Goal: Check status: Check status

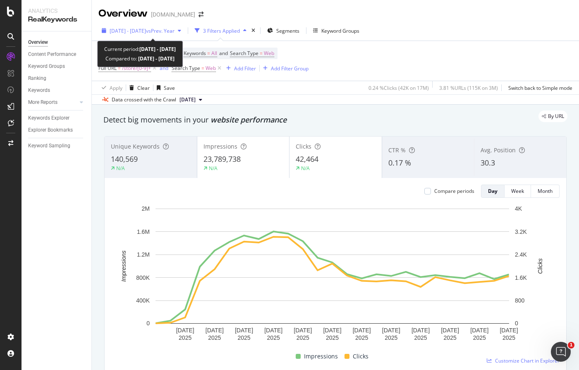
click at [124, 31] on span "2025 Aug. 6th - Aug. 30th" at bounding box center [128, 30] width 36 height 7
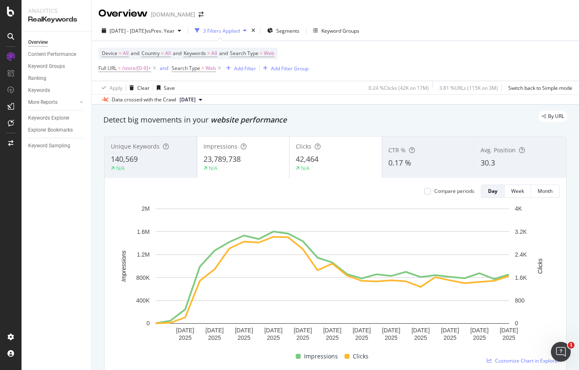
click at [304, 82] on div "Apply Clear Save 0.24 % Clicks ( 42K on 17M ) 3.81 % URLs ( 115K on 3M ) Switch…" at bounding box center [335, 88] width 487 height 14
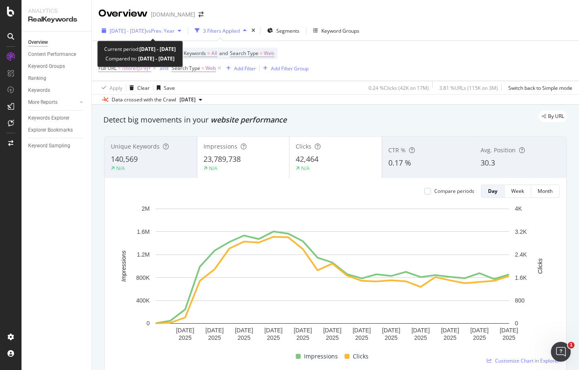
click at [172, 28] on span "vs Prev. Year" at bounding box center [160, 30] width 29 height 7
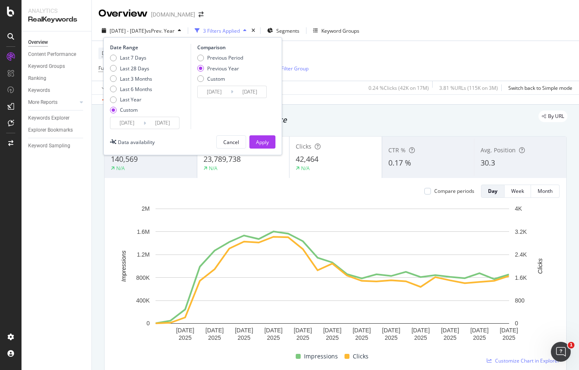
click at [169, 126] on input "[DATE]" at bounding box center [162, 123] width 33 height 12
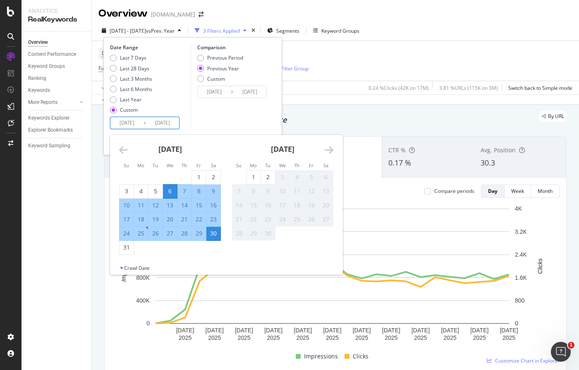
click at [261, 113] on div "Comparison Previous Period Previous Year Custom 2024/08/07 Navigate forward to …" at bounding box center [230, 86] width 79 height 85
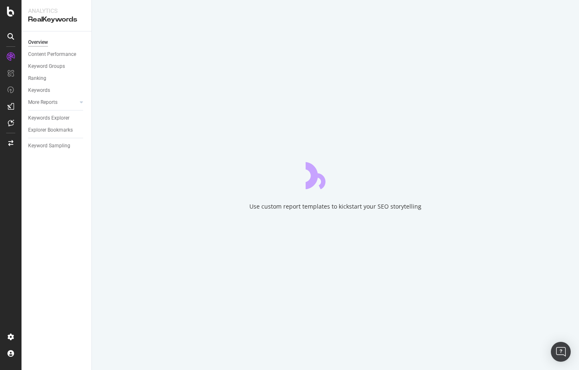
click at [291, 5] on div "Use custom report templates to kickstart your SEO storytelling" at bounding box center [335, 185] width 487 height 370
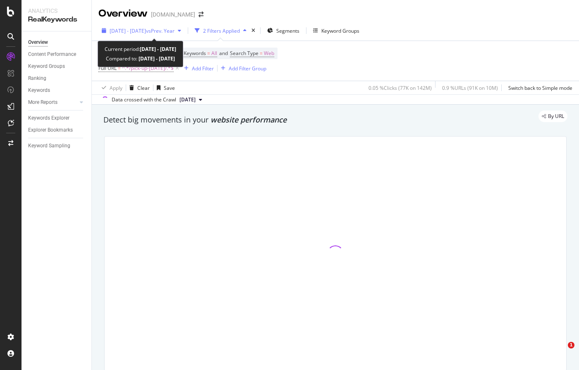
click at [128, 31] on span "[DATE] - [DATE]" at bounding box center [128, 30] width 36 height 7
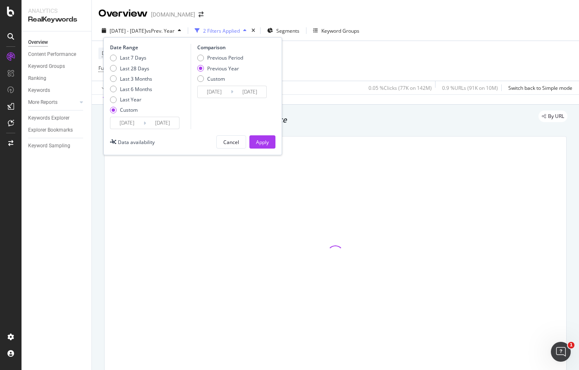
click at [131, 122] on input "[DATE]" at bounding box center [126, 123] width 33 height 12
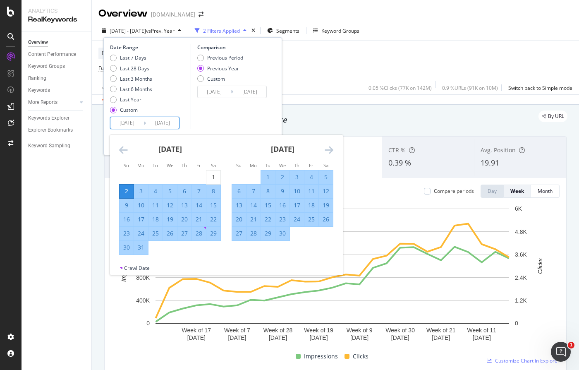
click at [330, 150] on icon "Move forward to switch to the next month." at bounding box center [329, 150] width 9 height 10
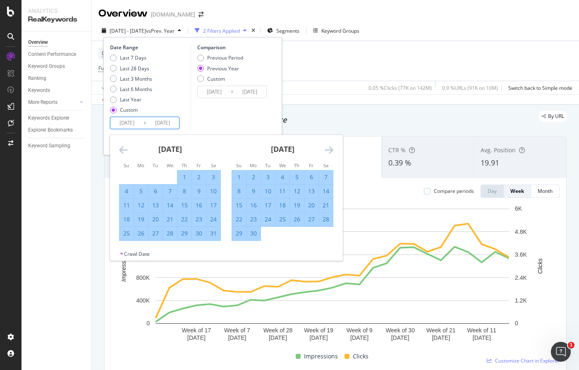
click at [330, 150] on icon "Move forward to switch to the next month." at bounding box center [329, 150] width 9 height 10
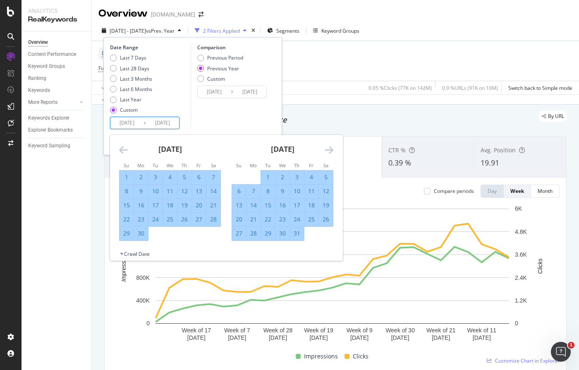
click at [330, 149] on icon "Move forward to switch to the next month." at bounding box center [329, 150] width 9 height 10
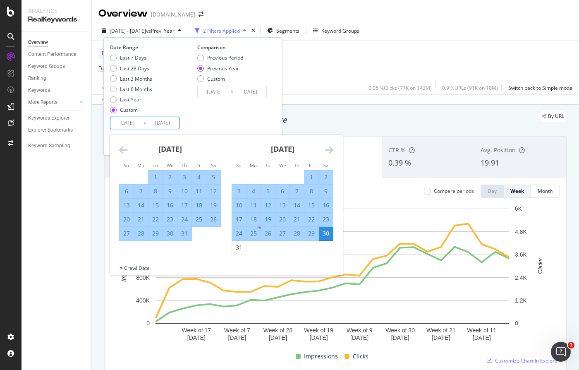
click at [308, 175] on div "1" at bounding box center [311, 177] width 14 height 8
type input "[DATE]"
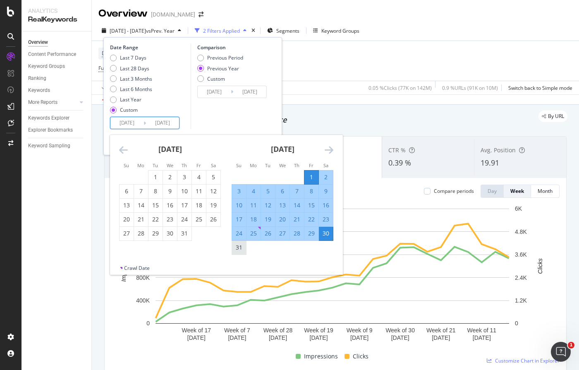
click at [239, 248] on div "31" at bounding box center [239, 247] width 14 height 8
type input "[DATE]"
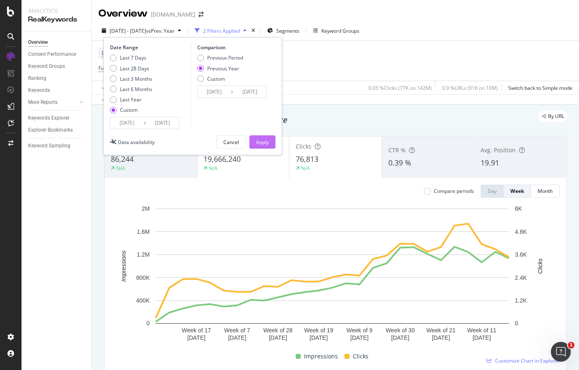
click at [252, 142] on button "Apply" at bounding box center [262, 141] width 26 height 13
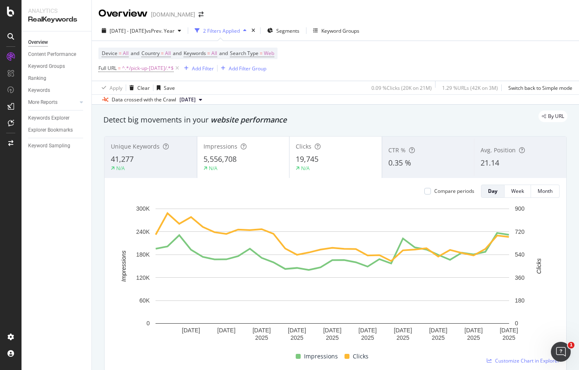
click at [274, 92] on div "Apply Clear Save 0.09 % Clicks ( 20K on 21M ) 1.29 % URLs ( 42K on 3M ) Switch …" at bounding box center [335, 88] width 487 height 14
click at [308, 96] on div "Data crossed with the Crawl [DATE]" at bounding box center [335, 99] width 487 height 10
